Goal: Transaction & Acquisition: Purchase product/service

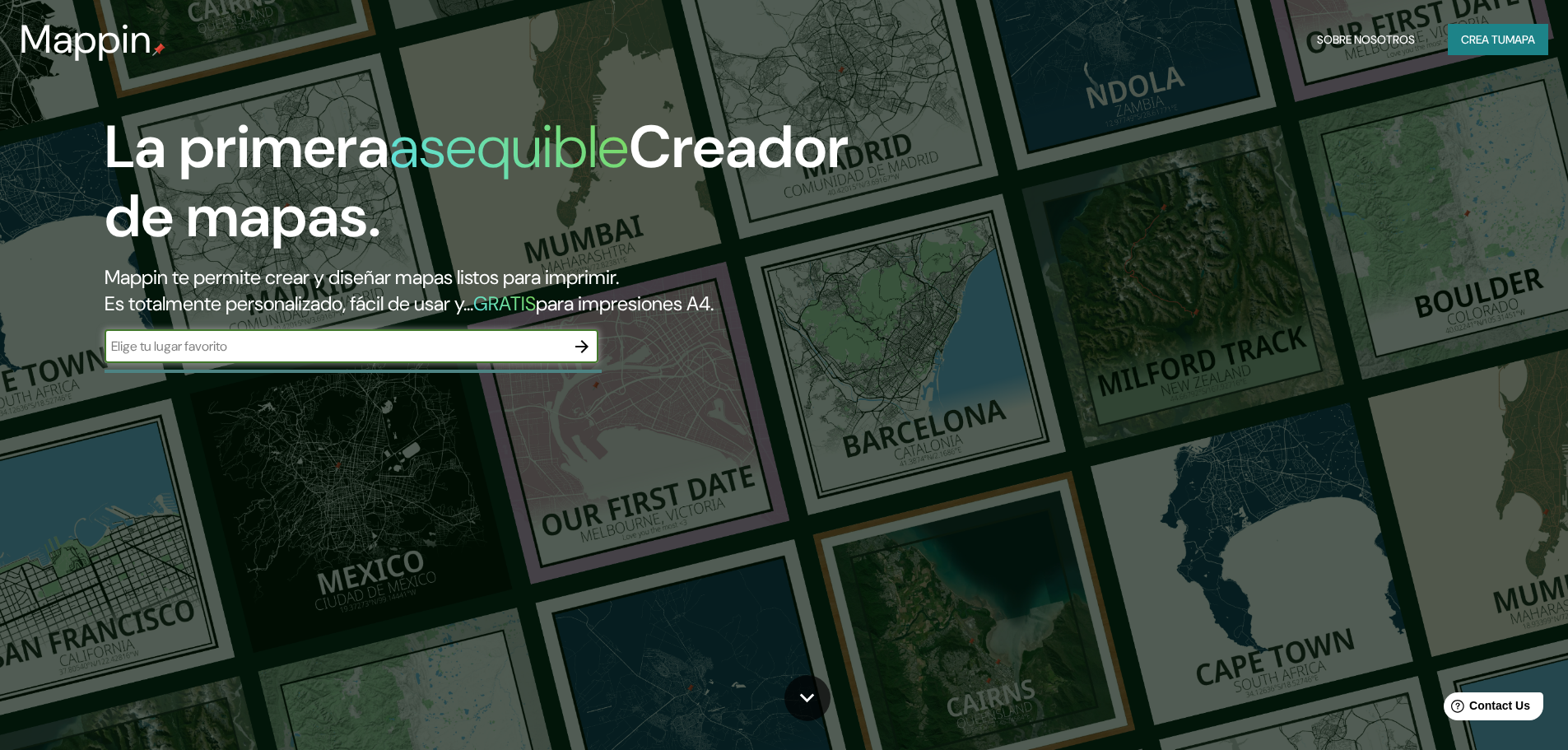
click at [366, 344] on input "text" at bounding box center [334, 346] width 461 height 19
paste input "Kobe, prefectura de [GEOGRAPHIC_DATA], [GEOGRAPHIC_DATA]."
type input "Kobe, prefectura de [GEOGRAPHIC_DATA], [GEOGRAPHIC_DATA]."
click at [585, 346] on icon "button" at bounding box center [582, 346] width 13 height 13
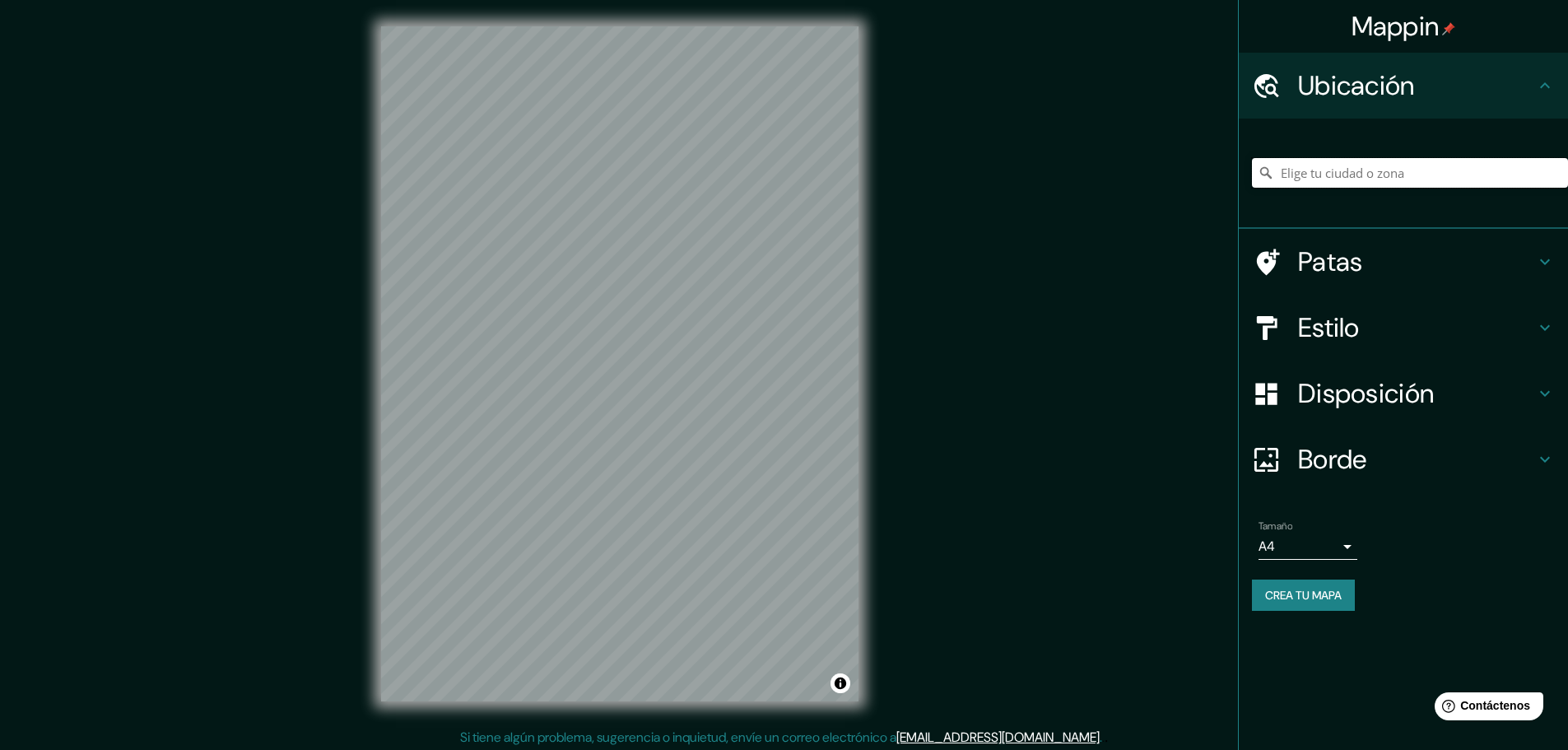
click at [1323, 180] on input "Elige tu ciudad o zona" at bounding box center [1410, 173] width 316 height 30
paste input "Kobe, prefectura de [GEOGRAPHIC_DATA], [GEOGRAPHIC_DATA]."
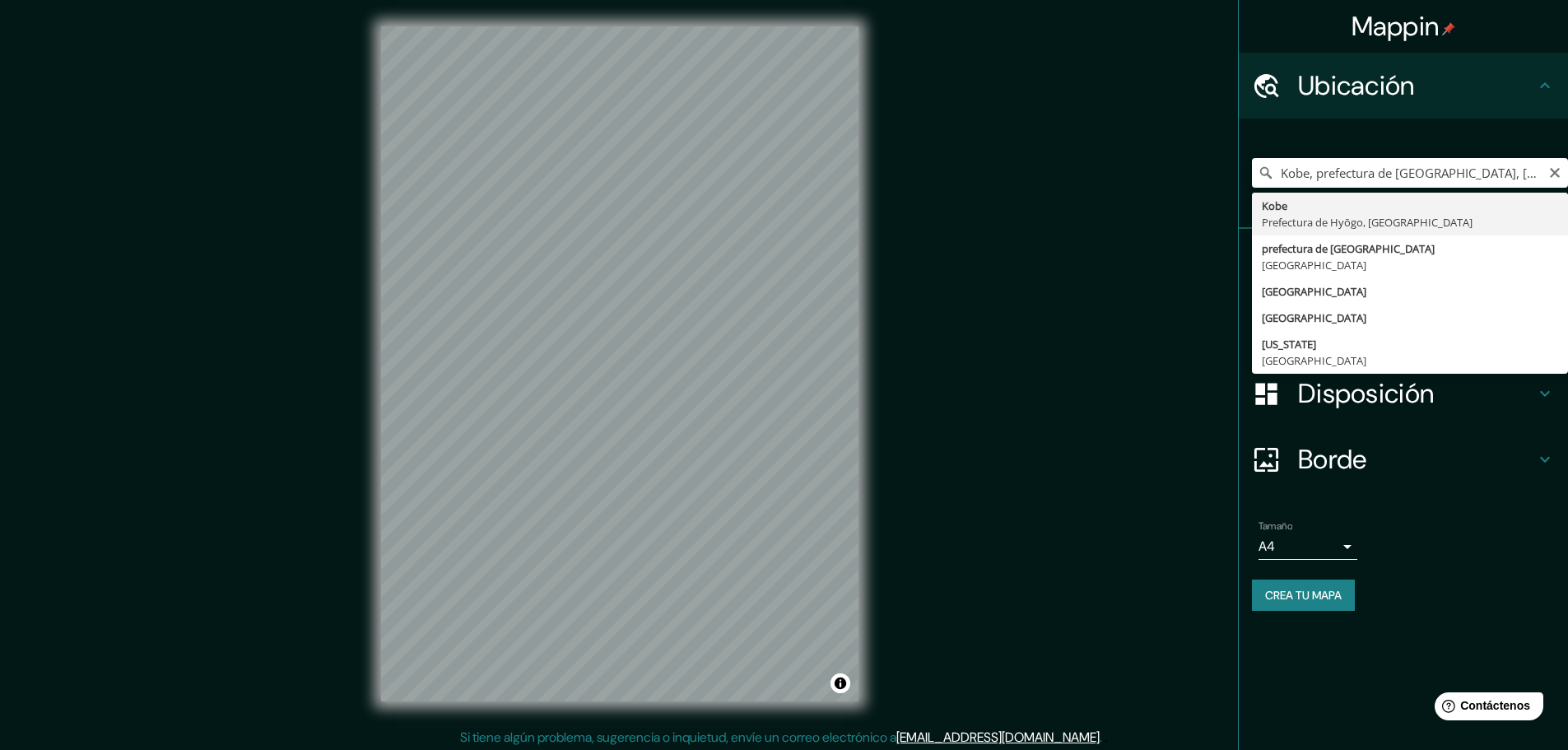
type input "Kōbe, prefectura de [GEOGRAPHIC_DATA], [GEOGRAPHIC_DATA]"
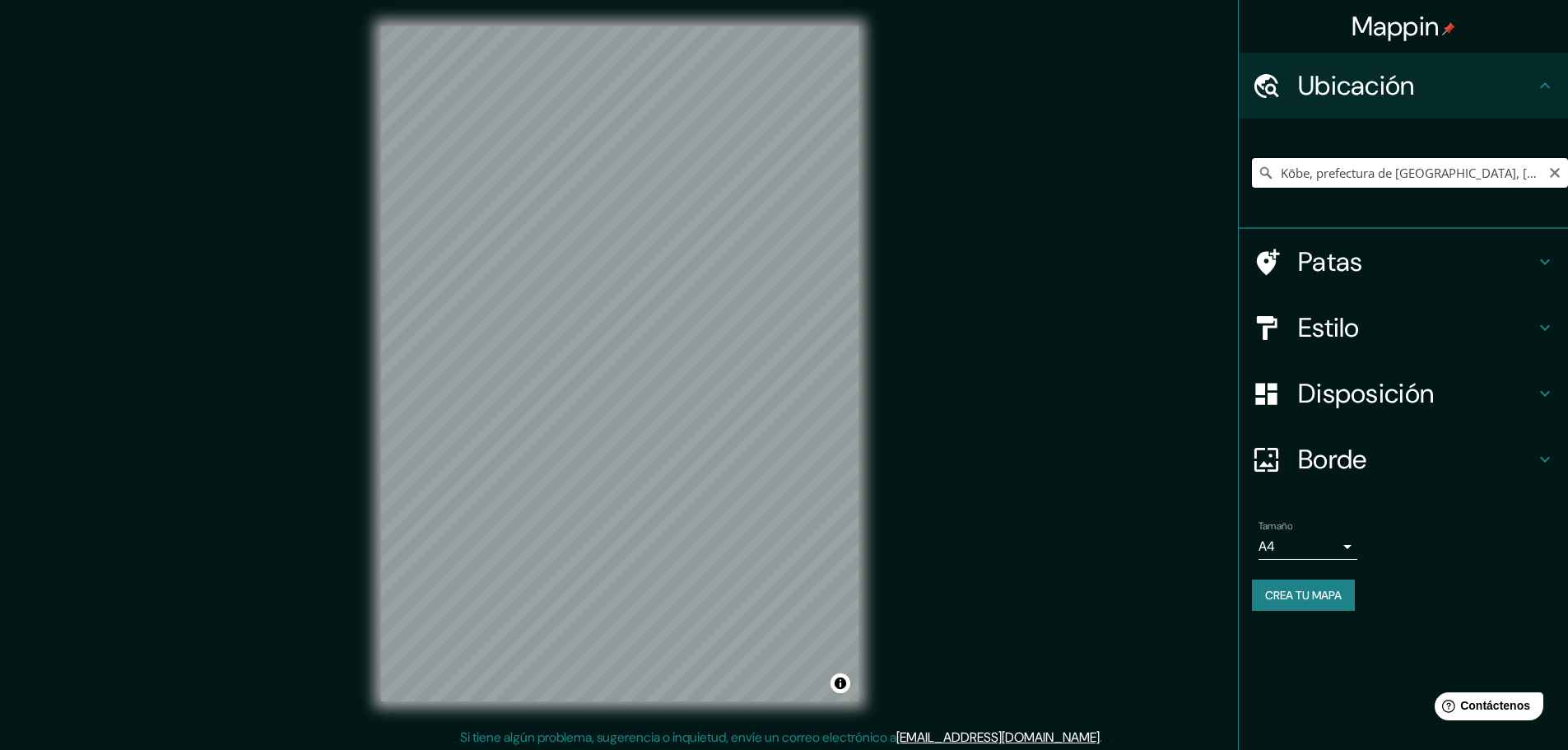
click at [1517, 172] on input "Kōbe, prefectura de [GEOGRAPHIC_DATA], [GEOGRAPHIC_DATA]" at bounding box center [1410, 173] width 316 height 30
click at [1269, 174] on icon at bounding box center [1266, 173] width 12 height 12
click at [1486, 165] on input "Kōbe, prefectura de [GEOGRAPHIC_DATA], [GEOGRAPHIC_DATA]" at bounding box center [1410, 173] width 316 height 30
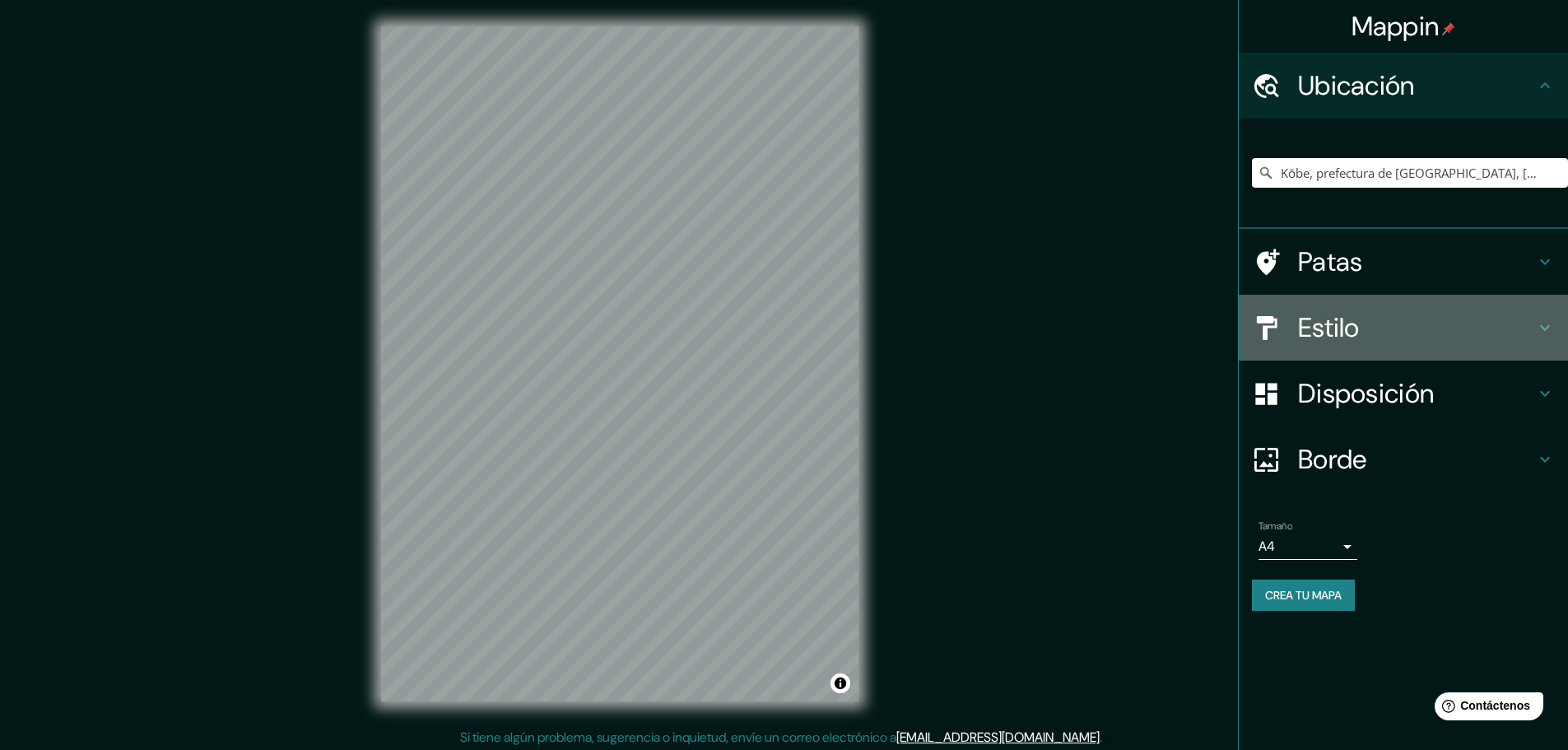
click at [1418, 327] on h4 "Estilo" at bounding box center [1417, 327] width 237 height 33
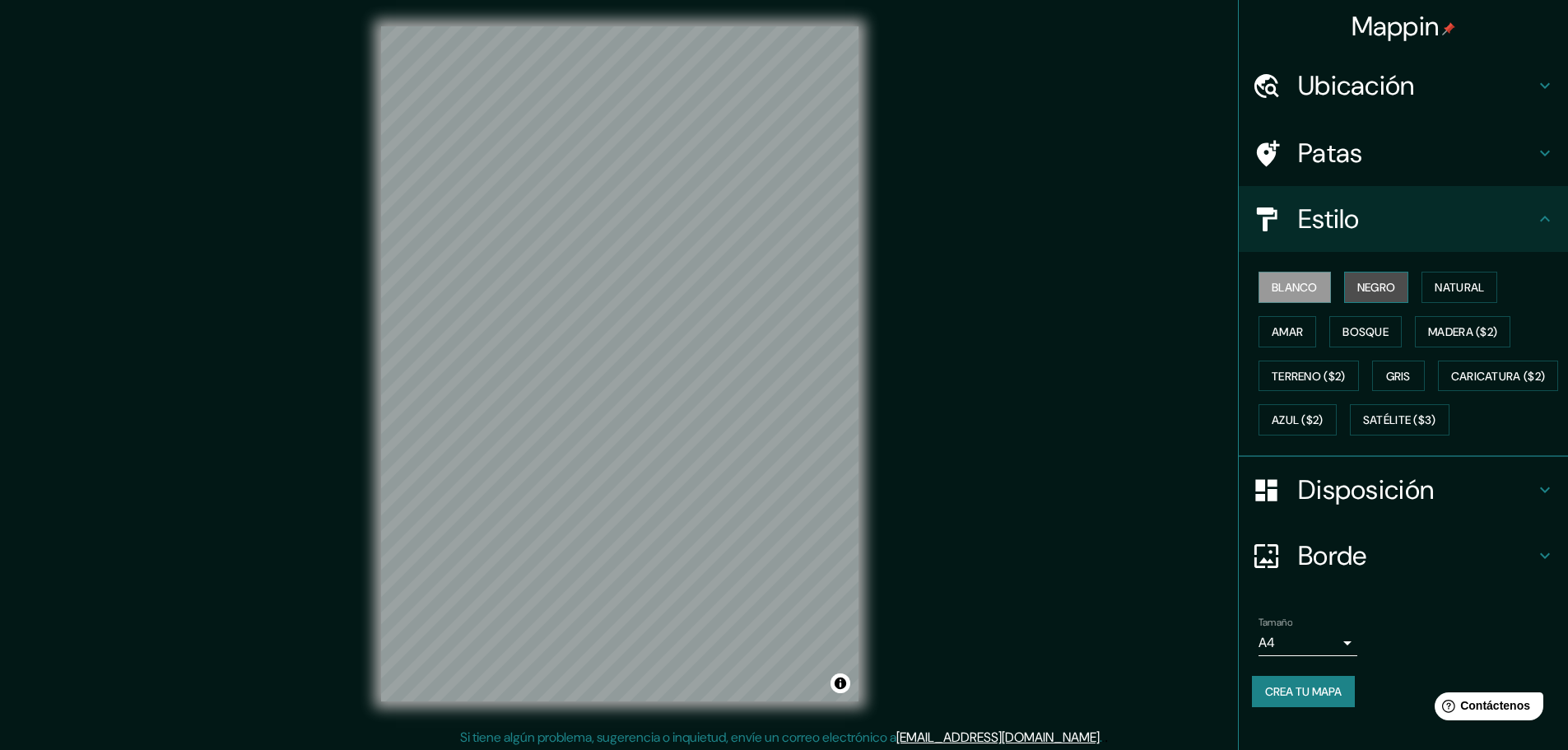
click at [1358, 285] on font "Negro" at bounding box center [1377, 287] width 39 height 15
click at [1259, 332] on button "Amar" at bounding box center [1288, 332] width 58 height 31
click at [1357, 329] on font "Bosque" at bounding box center [1366, 332] width 46 height 15
click at [1377, 291] on font "Negro" at bounding box center [1377, 287] width 39 height 15
click at [1441, 289] on font "Natural" at bounding box center [1460, 287] width 50 height 15
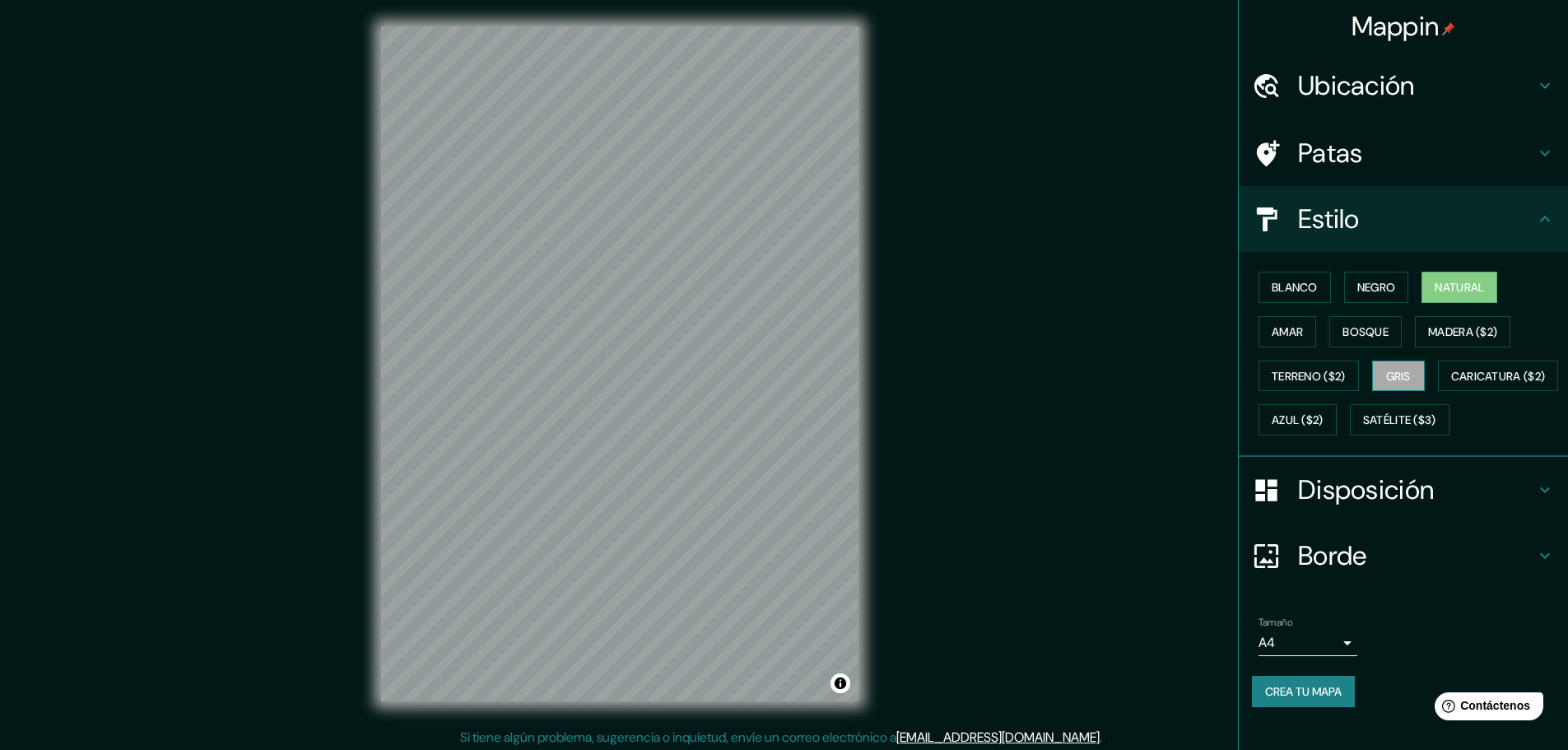
click at [1394, 375] on font "Gris" at bounding box center [1398, 376] width 25 height 15
click at [1372, 121] on div "Patas" at bounding box center [1403, 153] width 329 height 66
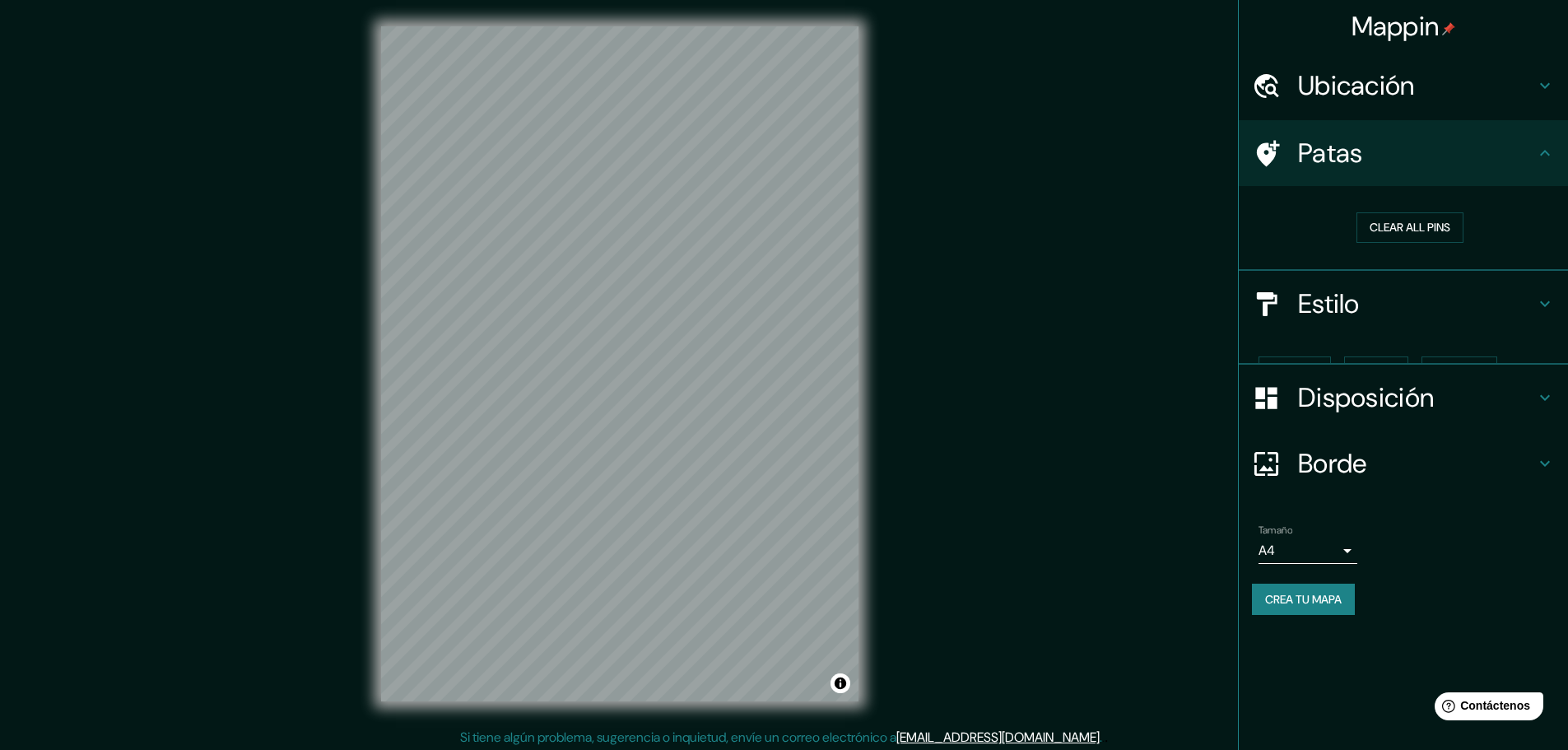
click at [1375, 80] on font "Ubicación" at bounding box center [1356, 86] width 117 height 35
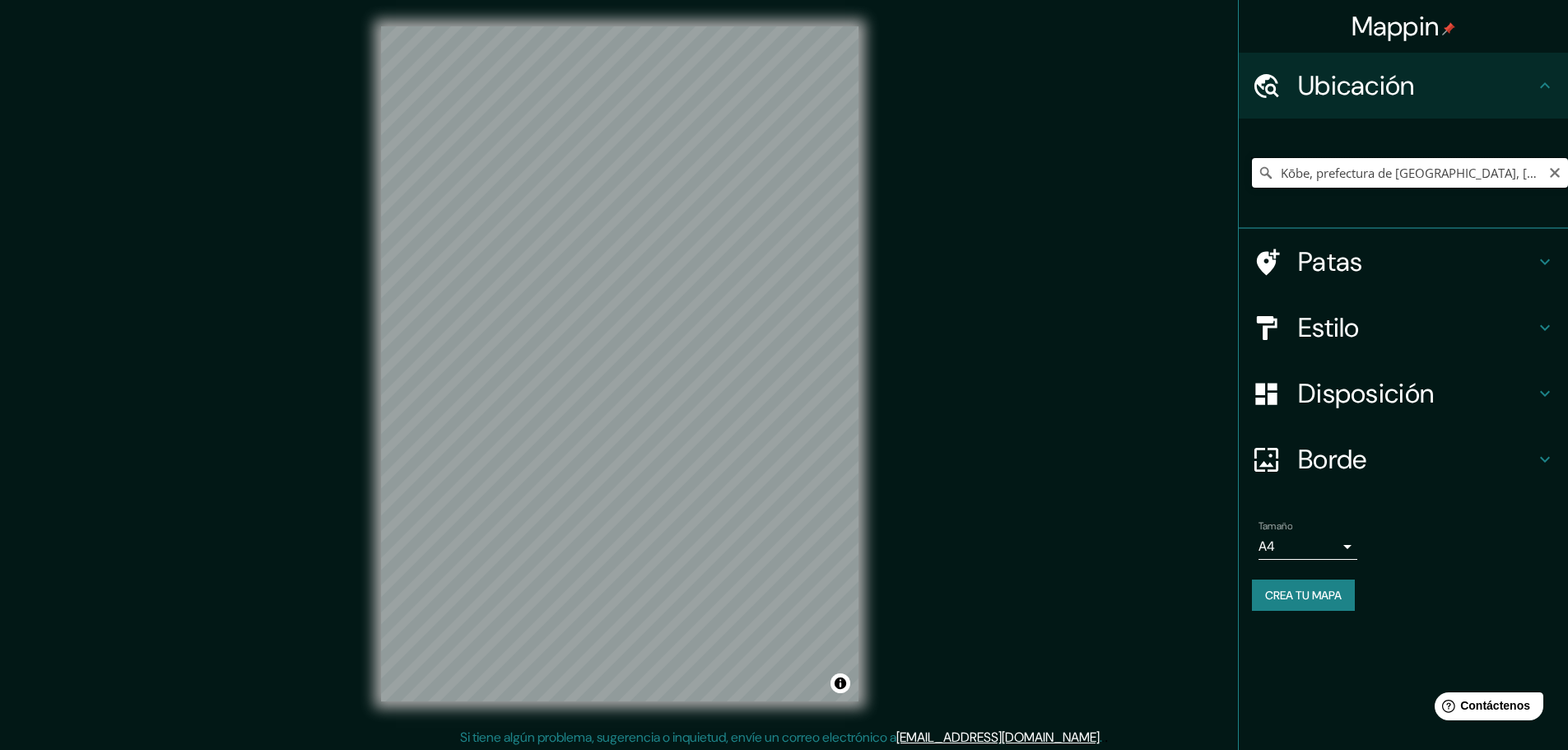
click at [1423, 167] on input "Kōbe, prefectura de [GEOGRAPHIC_DATA], [GEOGRAPHIC_DATA]" at bounding box center [1410, 173] width 316 height 30
drag, startPoint x: 1504, startPoint y: 173, endPoint x: 1224, endPoint y: 193, distance: 280.7
click at [1224, 193] on div "Mappin Ubicación Kōbe, prefectura de [GEOGRAPHIC_DATA], [GEOGRAPHIC_DATA] Patas…" at bounding box center [784, 377] width 1568 height 754
click at [1341, 529] on div "Tamaño A4 single" at bounding box center [1307, 540] width 98 height 40
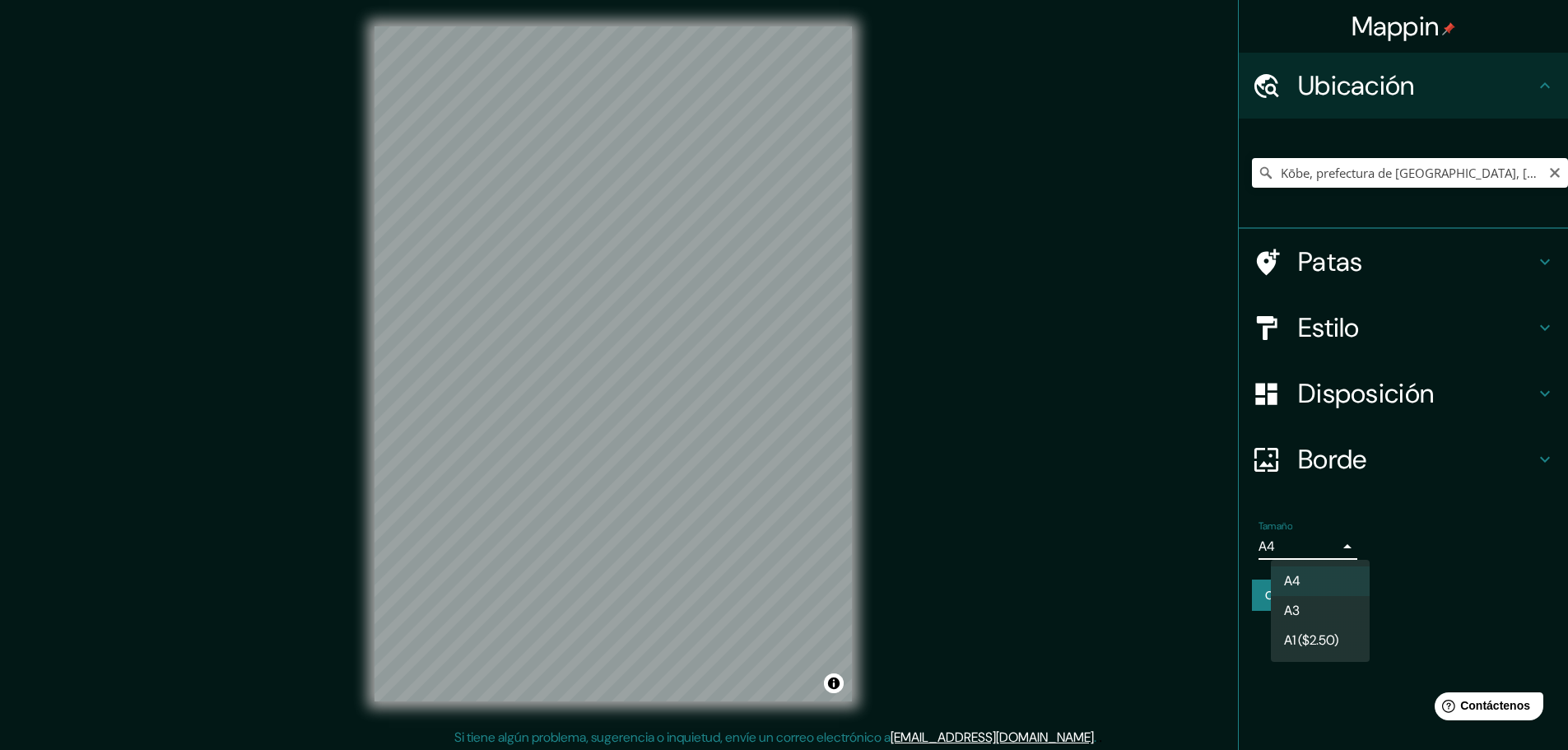
click at [1337, 544] on body "Mappin Ubicación Kōbe, prefectura de [GEOGRAPHIC_DATA], [GEOGRAPHIC_DATA] Patas…" at bounding box center [784, 375] width 1568 height 750
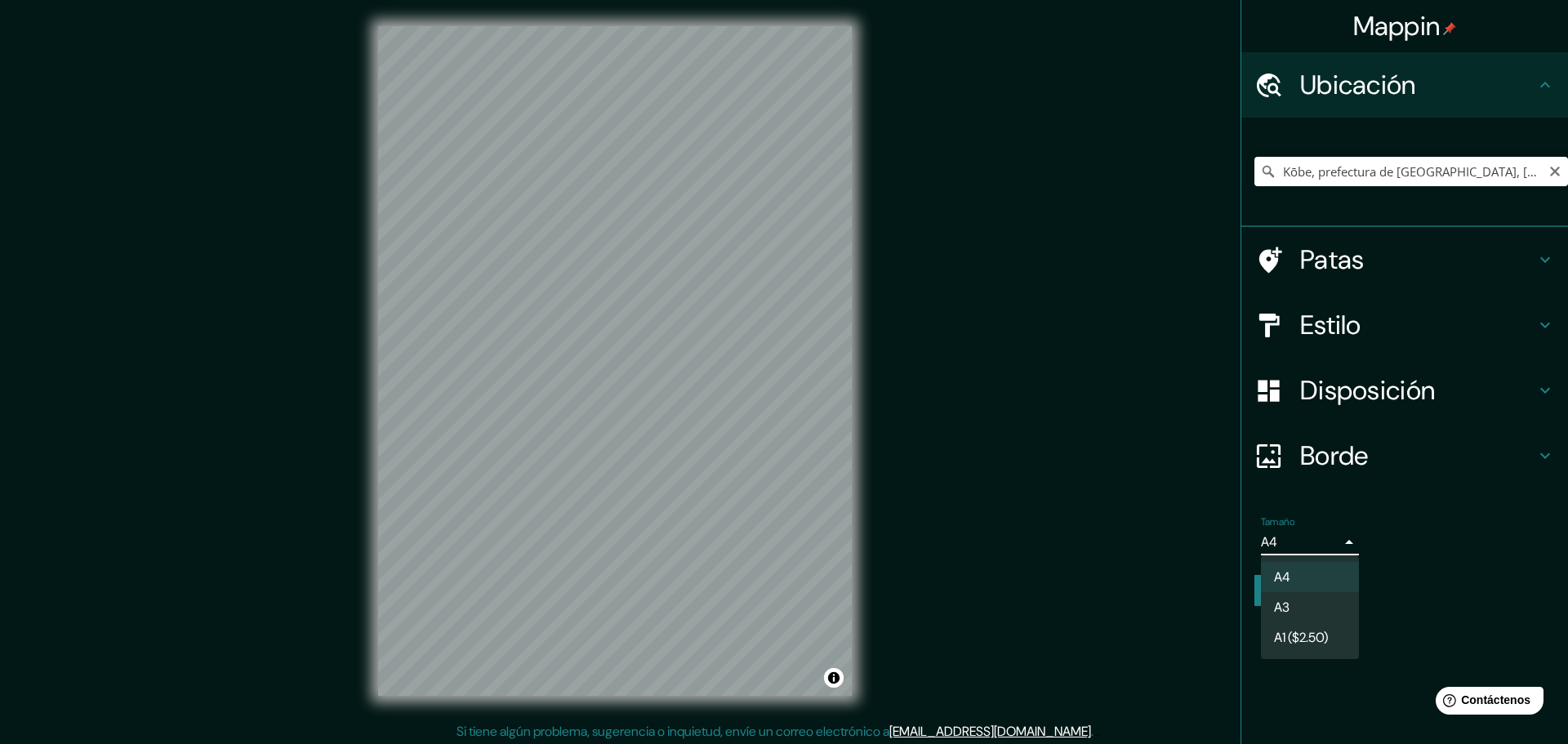
click at [1397, 526] on div at bounding box center [784, 372] width 1568 height 744
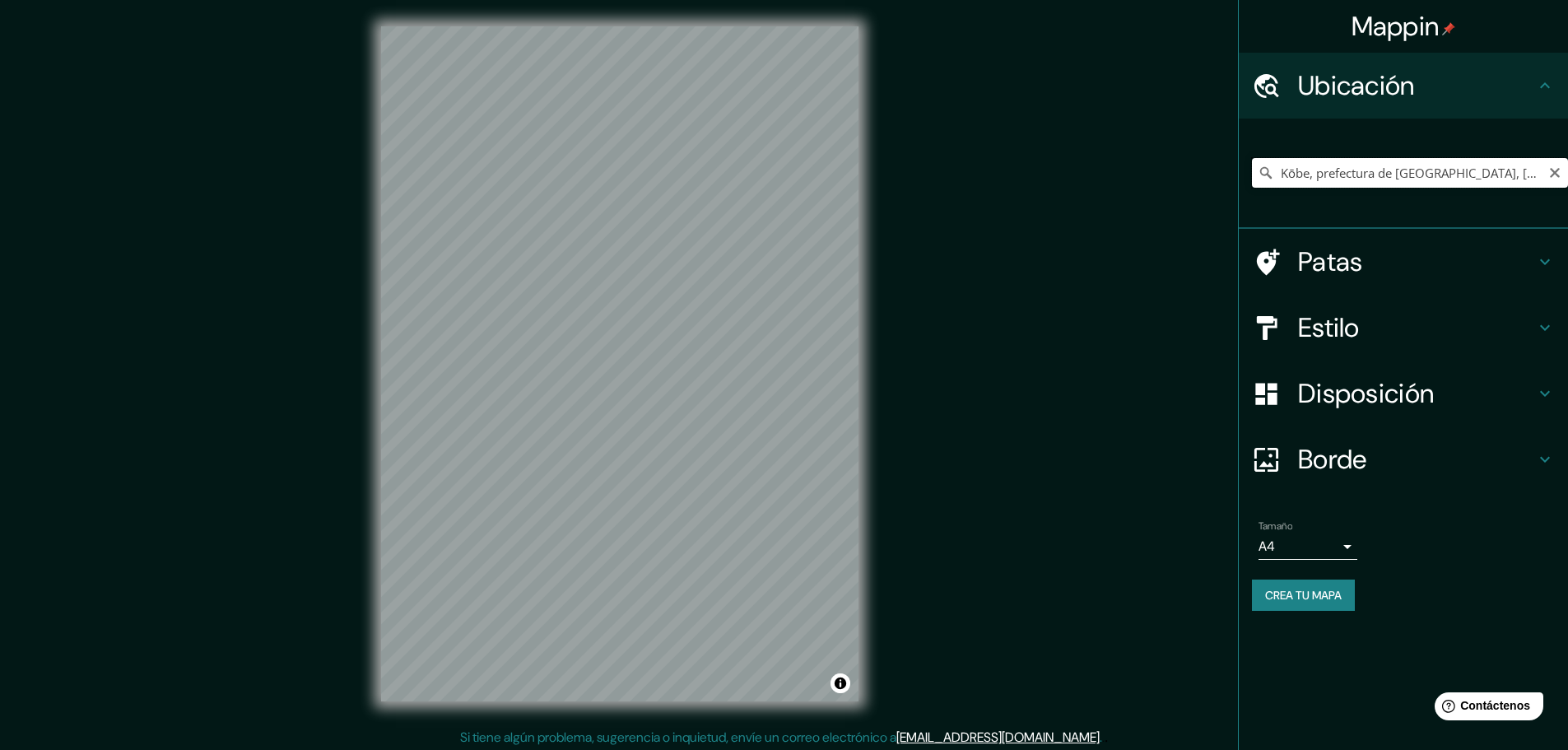
click at [1340, 177] on input "Kōbe, prefectura de [GEOGRAPHIC_DATA], [GEOGRAPHIC_DATA]" at bounding box center [1410, 173] width 316 height 30
click at [1489, 176] on input "Kōbe, prefectura de [GEOGRAPHIC_DATA], [GEOGRAPHIC_DATA]" at bounding box center [1410, 173] width 316 height 30
click at [1351, 273] on font "Patas" at bounding box center [1331, 262] width 65 height 35
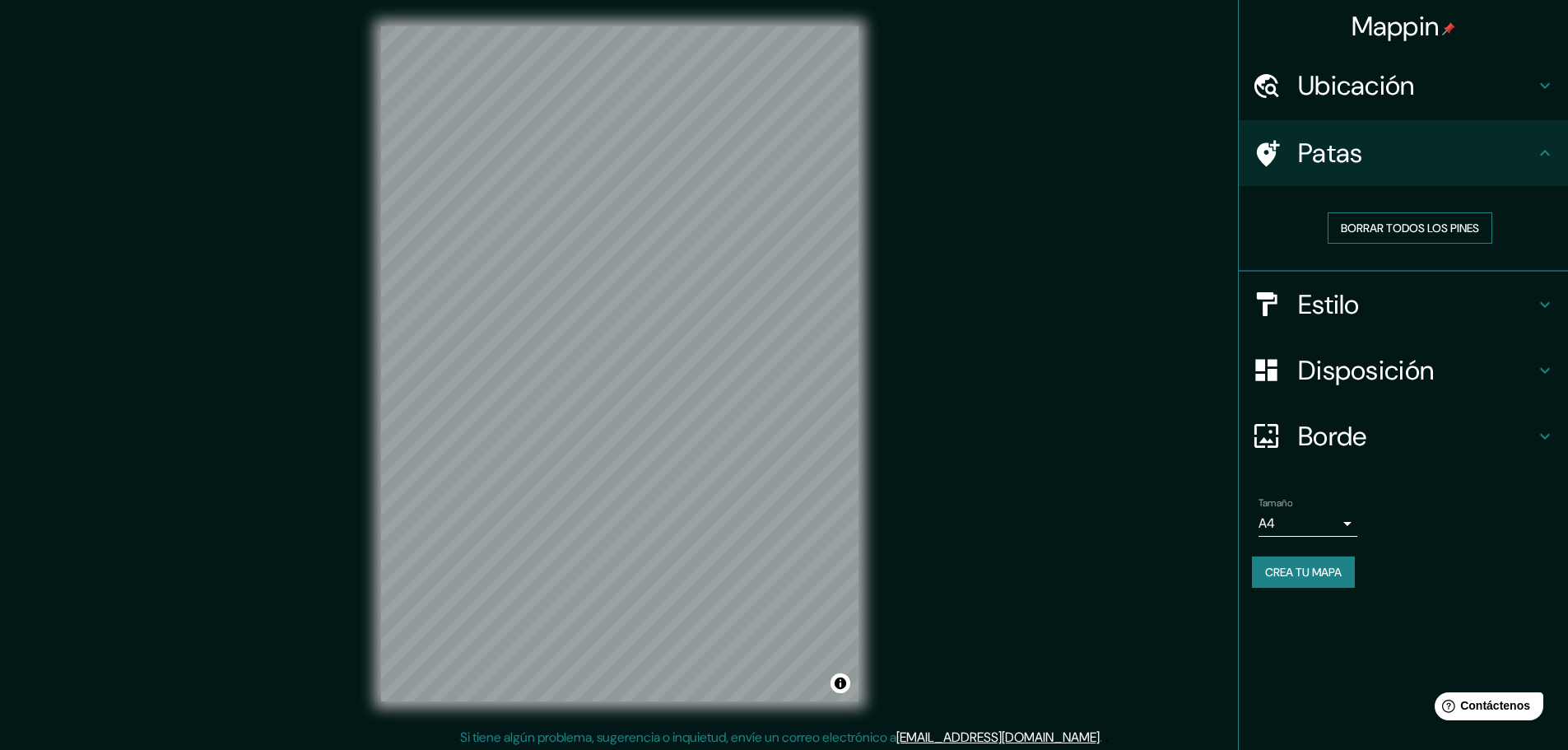
click at [1388, 235] on font "Borrar todos los pines" at bounding box center [1410, 228] width 138 height 15
drag, startPoint x: 1341, startPoint y: 67, endPoint x: 1355, endPoint y: 78, distance: 17.8
click at [1355, 78] on div "Ubicación" at bounding box center [1403, 86] width 329 height 66
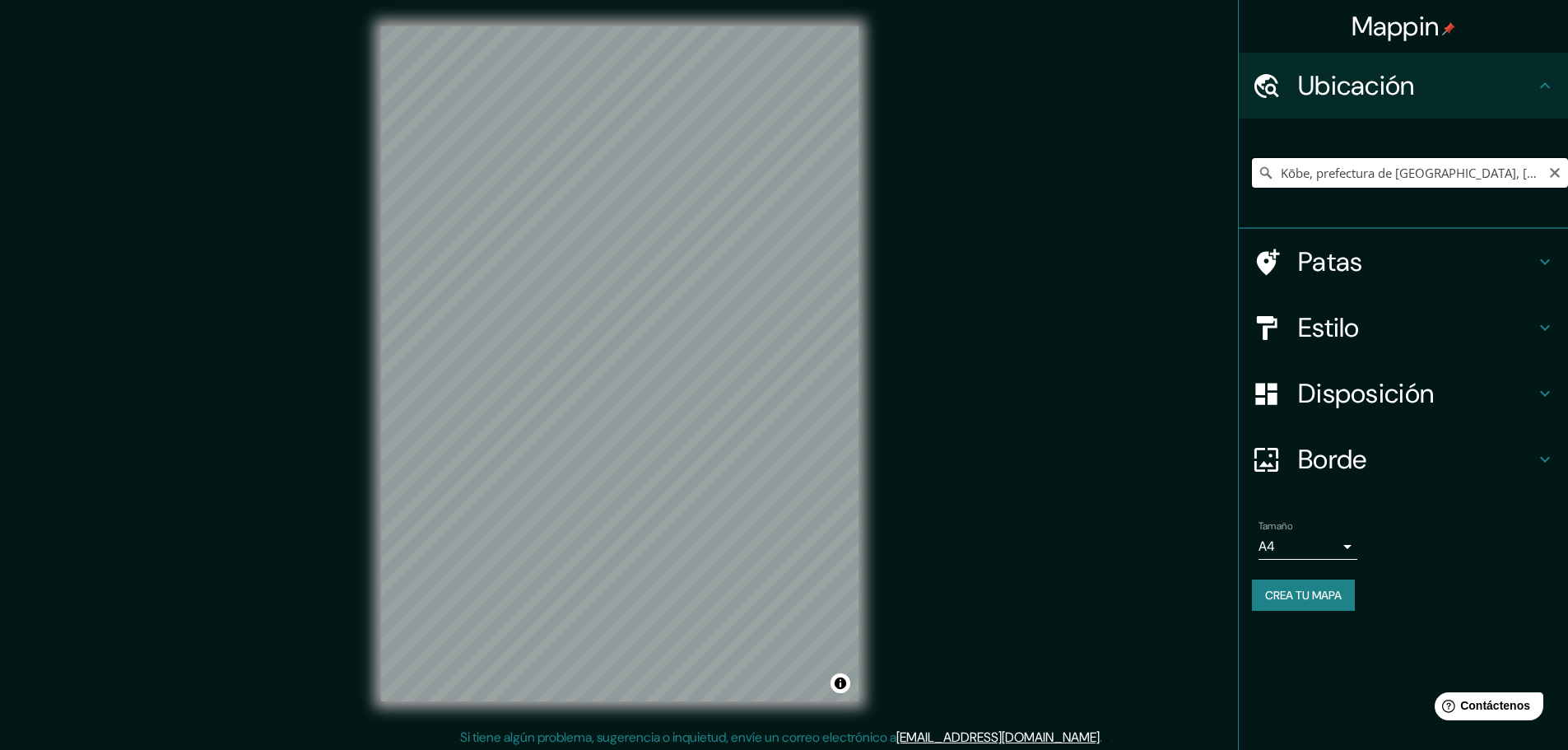
drag, startPoint x: 1369, startPoint y: 170, endPoint x: 1382, endPoint y: 175, distance: 13.9
click at [1369, 171] on input "Kōbe, prefectura de [GEOGRAPHIC_DATA], [GEOGRAPHIC_DATA]" at bounding box center [1410, 173] width 316 height 30
click at [1267, 169] on icon at bounding box center [1266, 173] width 12 height 12
click at [1266, 169] on icon at bounding box center [1266, 173] width 12 height 12
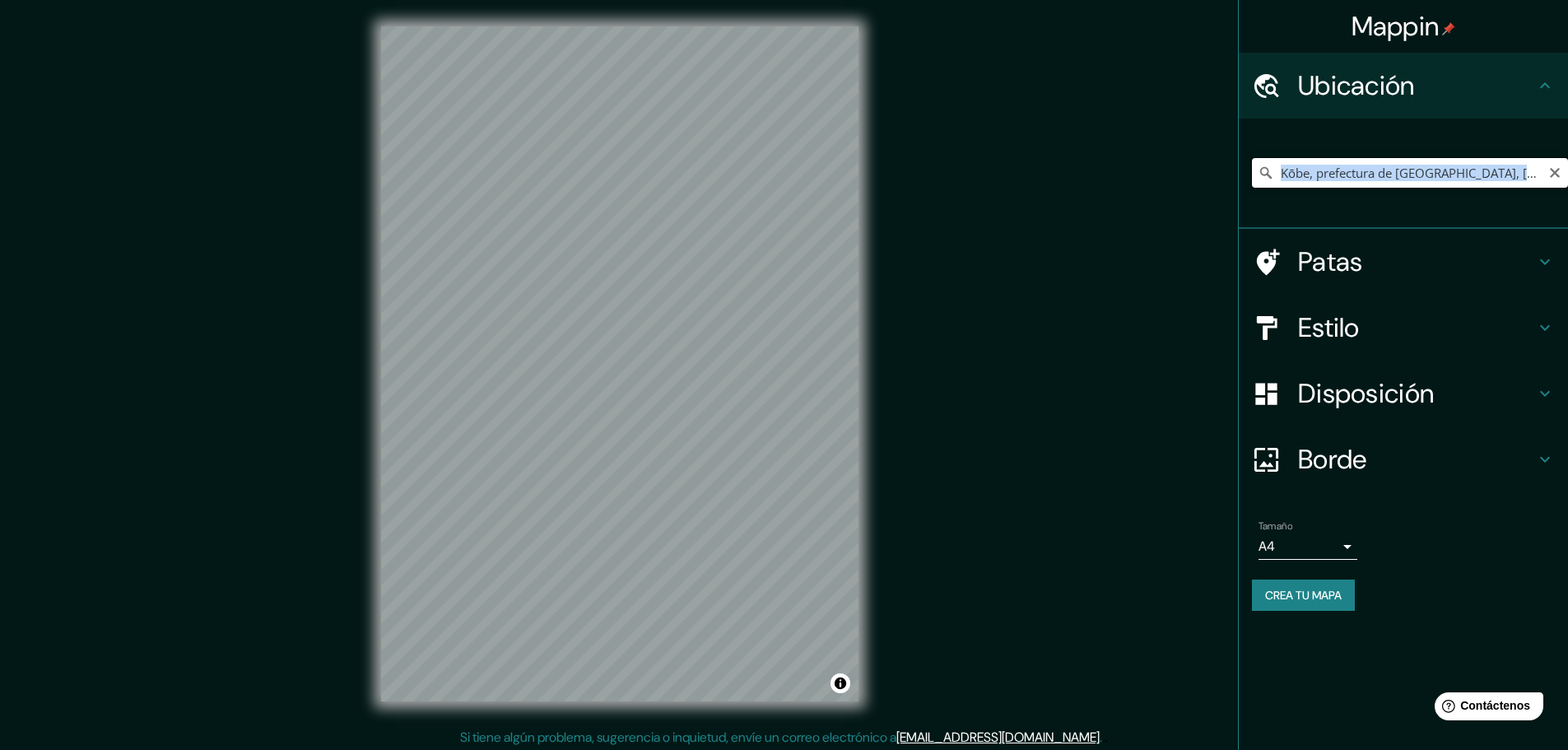
click at [1446, 180] on input "Kōbe, prefectura de [GEOGRAPHIC_DATA], [GEOGRAPHIC_DATA]" at bounding box center [1410, 173] width 316 height 30
click at [1452, 209] on div "Kōbe, prefectura de [GEOGRAPHIC_DATA], [GEOGRAPHIC_DATA]" at bounding box center [1410, 173] width 316 height 83
click at [1509, 171] on input "Kōbe, prefectura de [GEOGRAPHIC_DATA], [GEOGRAPHIC_DATA]" at bounding box center [1410, 173] width 316 height 30
click at [1397, 375] on div "Disposición" at bounding box center [1403, 394] width 329 height 66
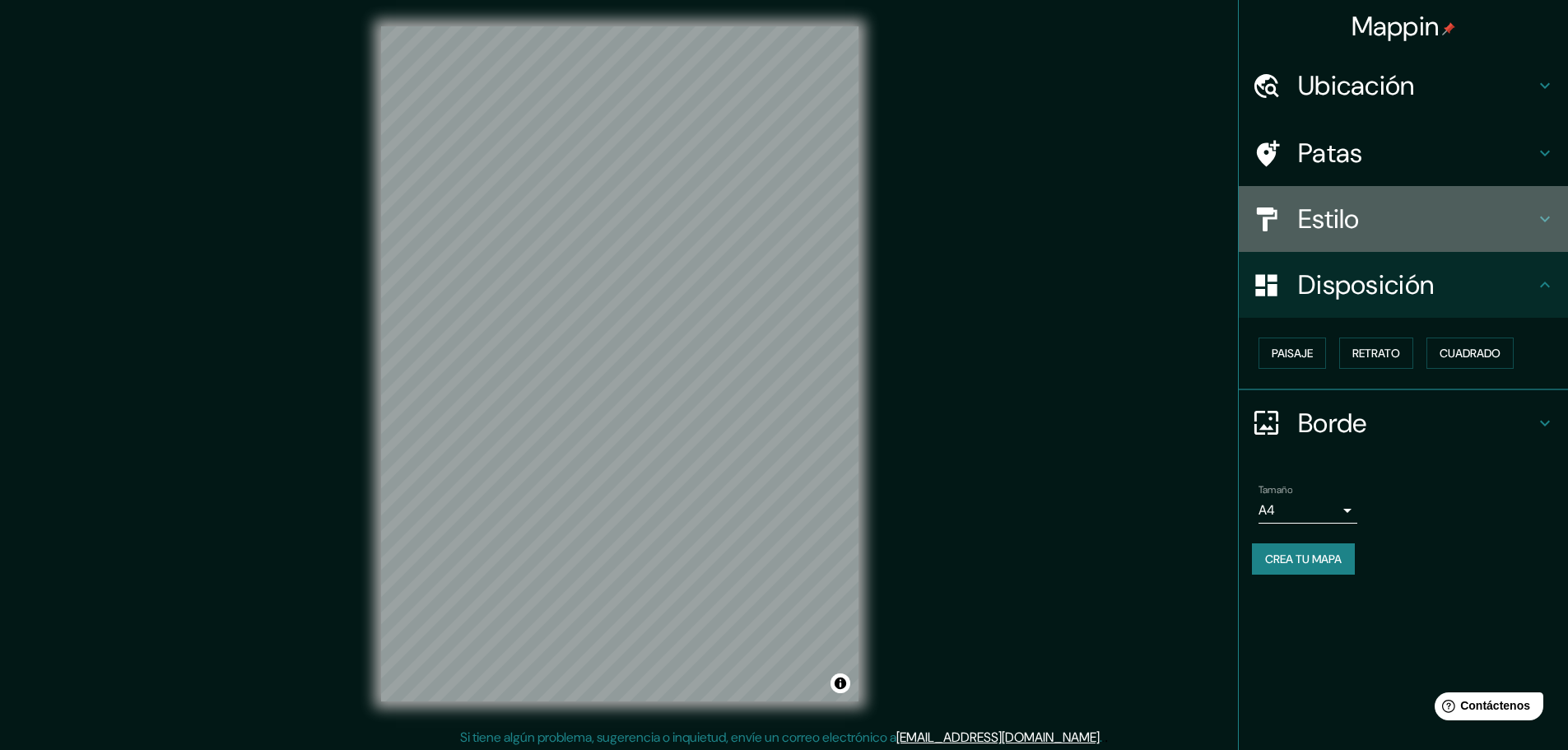
click at [1449, 241] on div "Estilo" at bounding box center [1403, 219] width 329 height 66
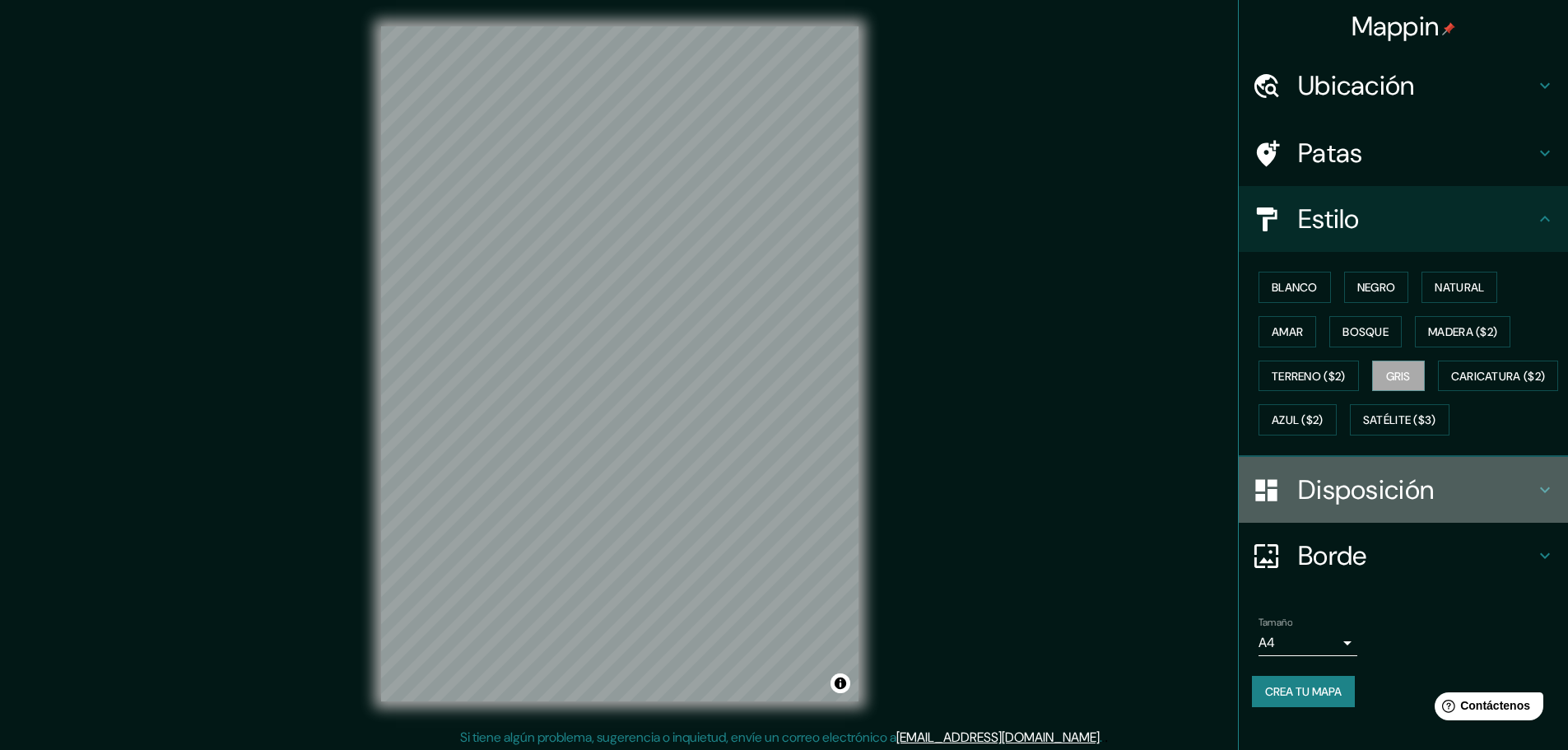
click at [1433, 502] on div "Disposición" at bounding box center [1403, 490] width 329 height 66
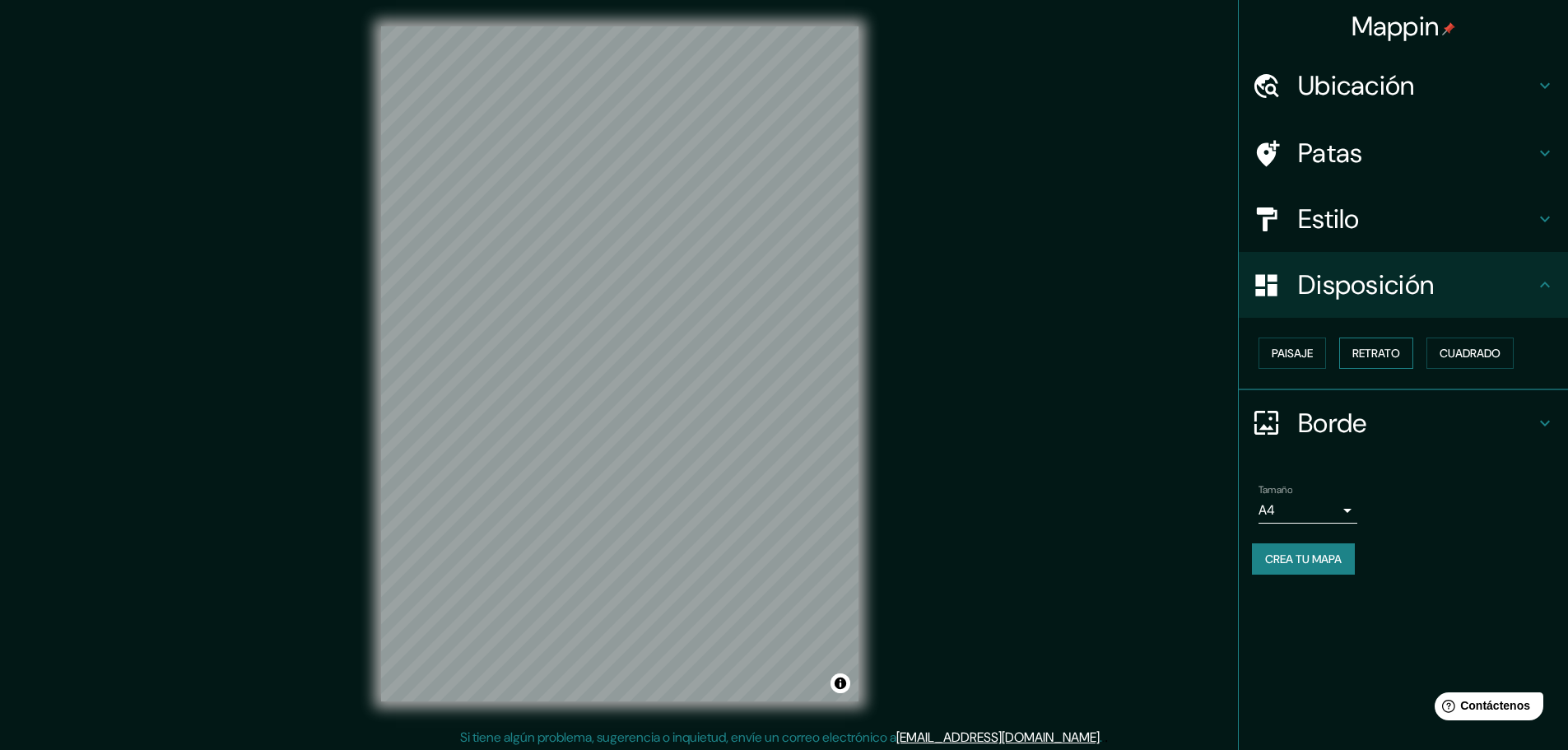
click at [1374, 356] on font "Retrato" at bounding box center [1377, 353] width 48 height 15
click at [1466, 361] on font "Cuadrado" at bounding box center [1470, 353] width 61 height 21
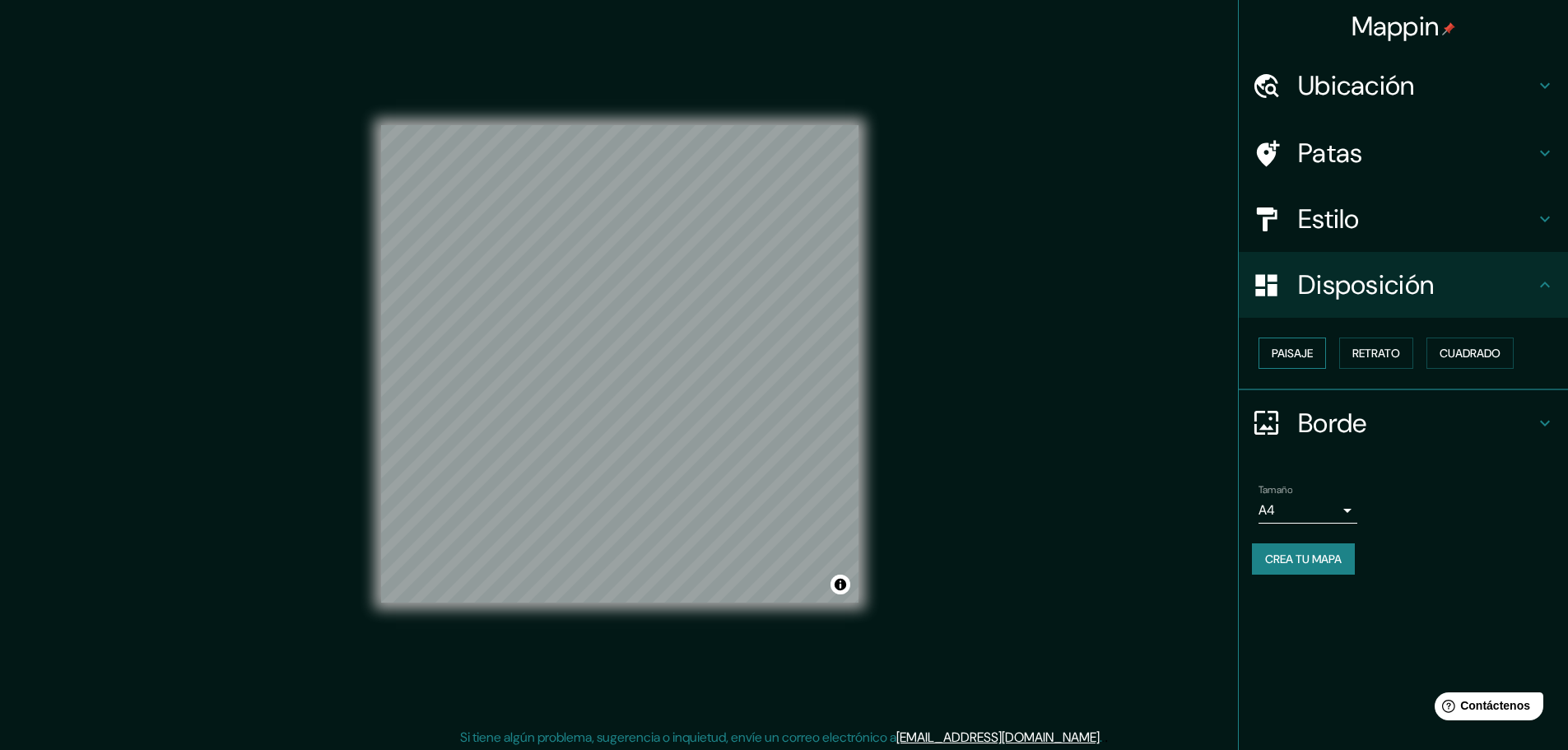
click at [1310, 352] on font "Paisaje" at bounding box center [1293, 353] width 41 height 15
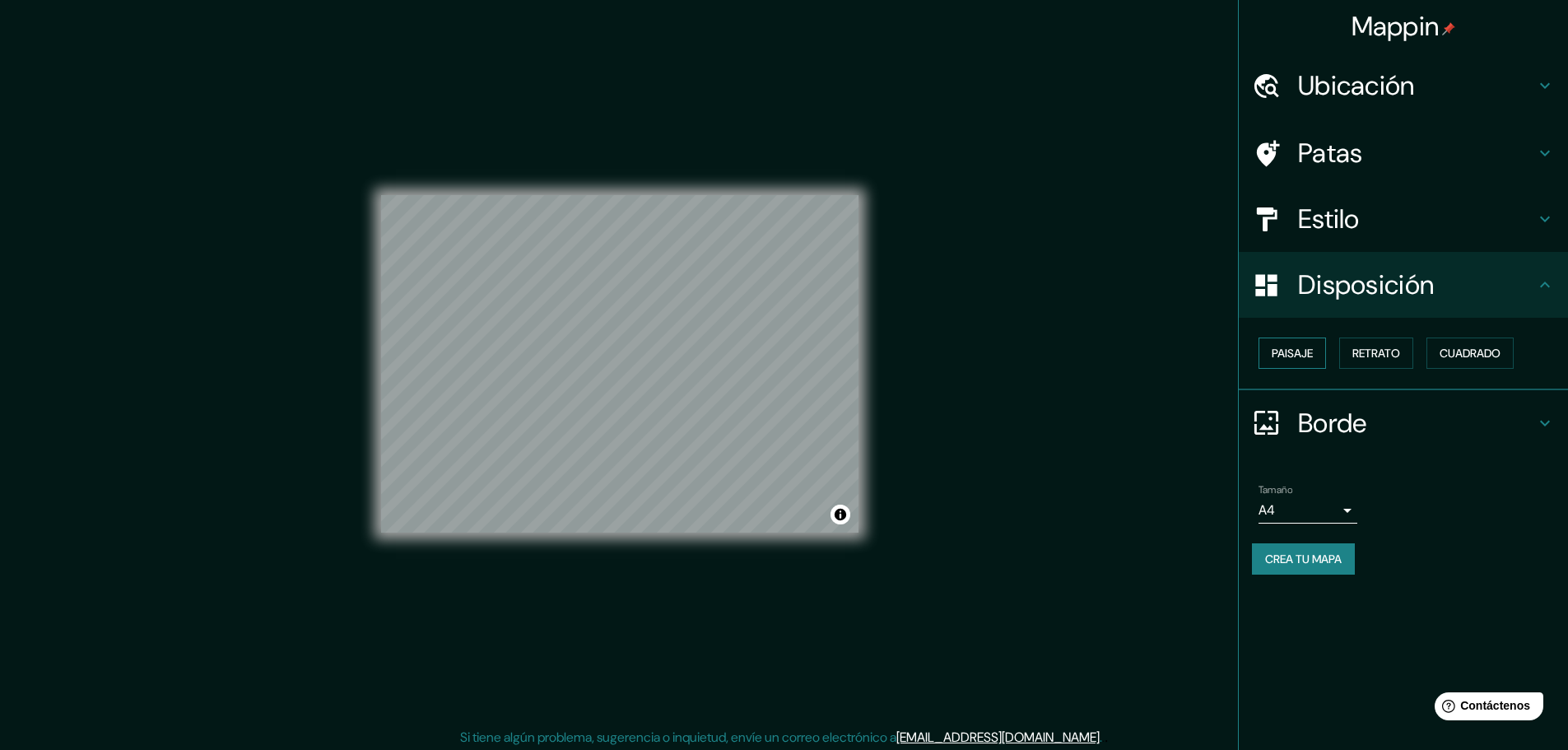
click at [1310, 352] on font "Paisaje" at bounding box center [1293, 353] width 41 height 15
